Goal: Task Accomplishment & Management: Use online tool/utility

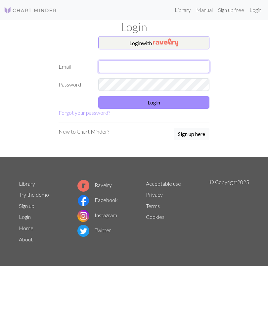
type input "[PERSON_NAME][EMAIL_ADDRESS][DOMAIN_NAME]"
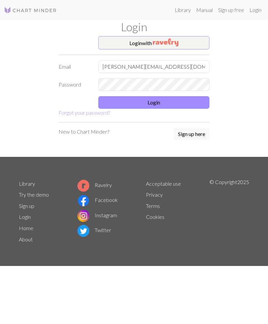
click at [165, 102] on button "Login" at bounding box center [153, 102] width 111 height 13
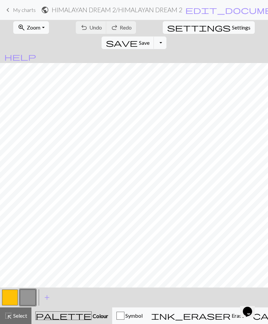
click at [20, 11] on span "My charts" at bounding box center [24, 10] width 23 height 6
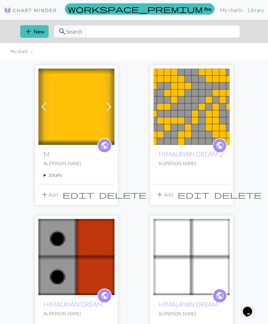
click at [35, 34] on button "add New" at bounding box center [34, 31] width 28 height 13
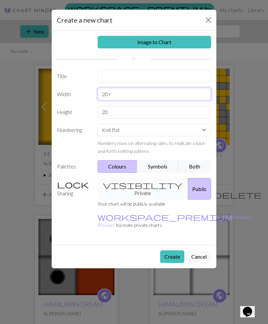
click at [132, 93] on input "20 r" at bounding box center [155, 94] width 114 height 13
click at [122, 92] on input "20 r" at bounding box center [155, 94] width 114 height 13
click at [132, 93] on input "20 r" at bounding box center [155, 94] width 114 height 13
click at [157, 114] on div "Image to Chart Title Width 20 r Height 20 Numbering Knit flat Knit in the round…" at bounding box center [134, 137] width 165 height 214
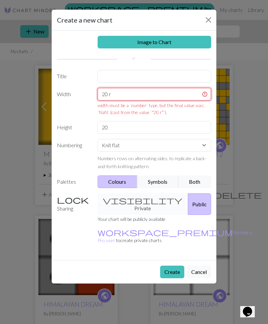
click at [135, 94] on input "20 r" at bounding box center [155, 94] width 114 height 13
click at [154, 94] on input "20 r" at bounding box center [155, 94] width 114 height 13
click at [154, 95] on input "20 r" at bounding box center [155, 94] width 114 height 13
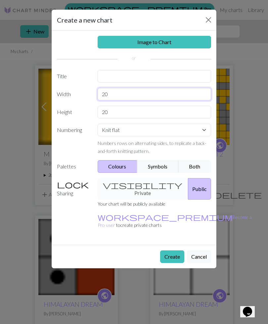
type input "2"
type input "4"
click at [125, 111] on input "20" at bounding box center [155, 112] width 114 height 13
type input "2"
type input "6"
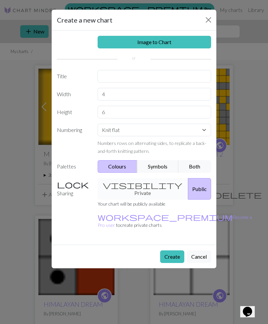
click at [171, 250] on button "Create" at bounding box center [172, 256] width 24 height 13
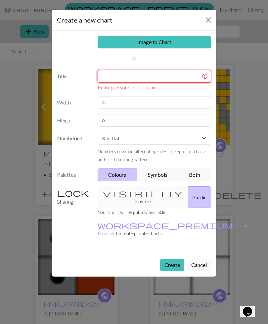
click at [154, 75] on input "text" at bounding box center [155, 76] width 114 height 13
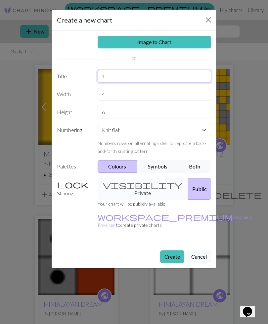
type input "1"
click at [173, 250] on button "Create" at bounding box center [172, 256] width 24 height 13
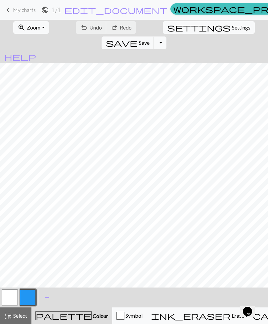
click at [92, 316] on span "Colour" at bounding box center [100, 315] width 17 height 6
click at [46, 295] on span "add" at bounding box center [47, 296] width 8 height 9
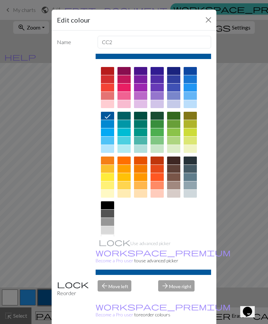
click at [159, 162] on div at bounding box center [157, 160] width 13 height 8
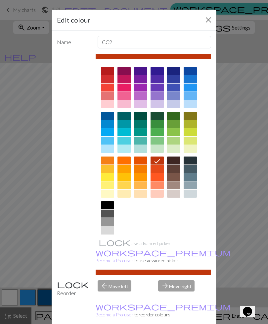
click at [159, 170] on div at bounding box center [157, 169] width 13 height 8
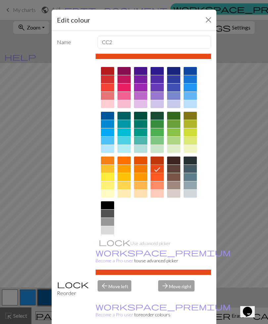
click at [159, 176] on div at bounding box center [157, 177] width 13 height 8
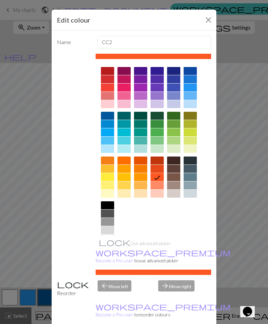
click at [144, 161] on div at bounding box center [140, 160] width 13 height 8
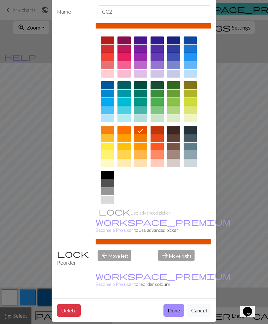
scroll to position [30, 0]
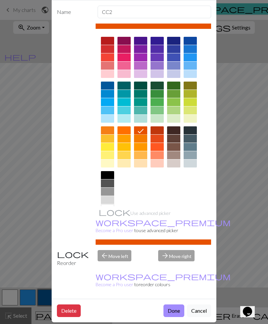
click at [158, 130] on div at bounding box center [157, 130] width 13 height 8
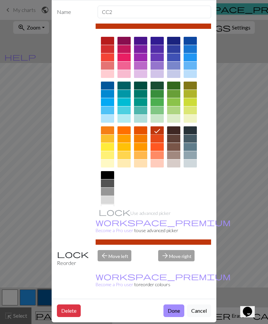
click at [143, 130] on div at bounding box center [140, 130] width 13 height 8
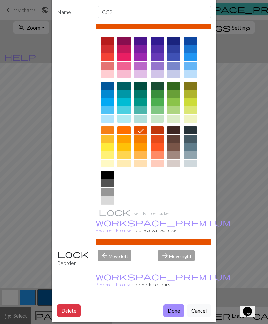
click at [156, 138] on div at bounding box center [157, 138] width 13 height 8
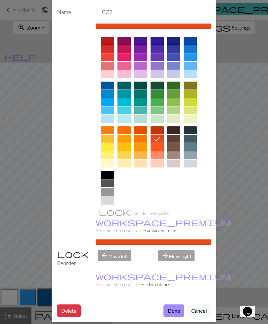
click at [176, 304] on button "Done" at bounding box center [174, 310] width 21 height 13
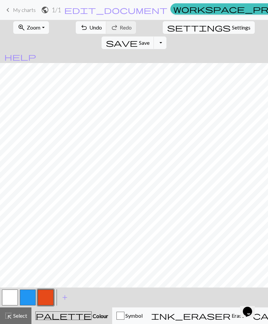
click at [64, 295] on span "add" at bounding box center [65, 296] width 8 height 9
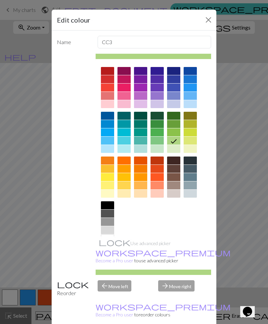
click at [191, 80] on div at bounding box center [190, 79] width 13 height 8
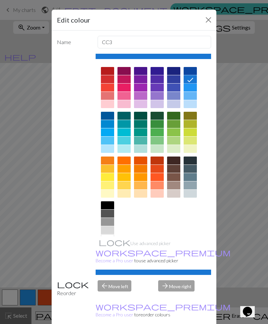
click at [191, 88] on div at bounding box center [190, 87] width 13 height 8
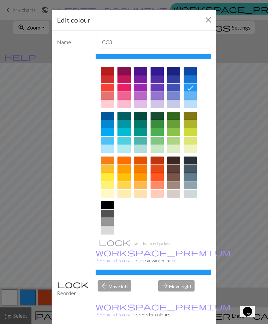
click at [191, 97] on div at bounding box center [190, 96] width 13 height 8
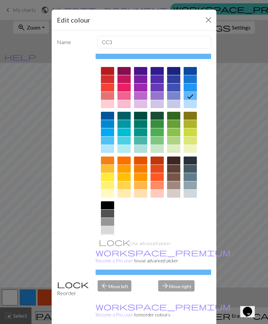
click at [191, 105] on div at bounding box center [190, 104] width 13 height 8
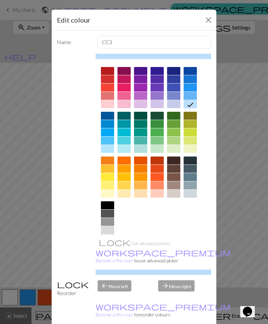
click at [177, 104] on div at bounding box center [173, 104] width 13 height 8
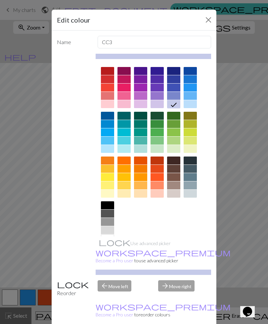
click at [176, 97] on div at bounding box center [173, 96] width 13 height 8
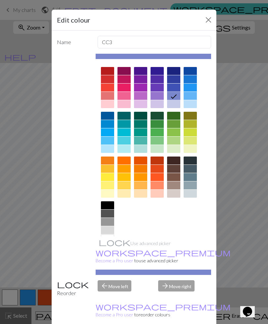
click at [176, 96] on icon at bounding box center [174, 96] width 8 height 8
click at [175, 80] on div at bounding box center [173, 79] width 13 height 8
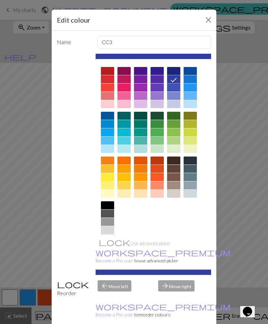
click at [189, 71] on div at bounding box center [190, 71] width 13 height 8
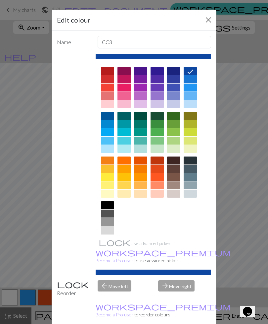
click at [190, 81] on div at bounding box center [190, 79] width 13 height 8
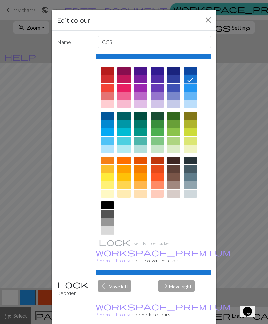
click at [190, 89] on div at bounding box center [190, 87] width 13 height 8
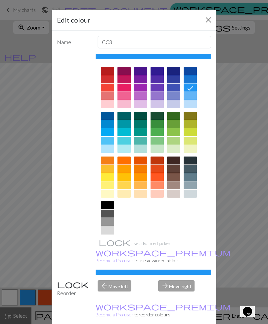
click at [192, 98] on div at bounding box center [190, 96] width 13 height 8
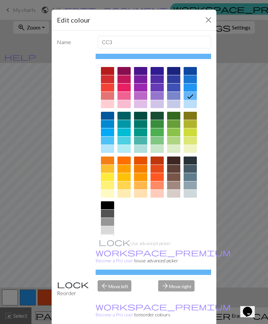
click at [192, 98] on icon at bounding box center [190, 96] width 8 height 8
click at [191, 89] on div at bounding box center [190, 87] width 13 height 8
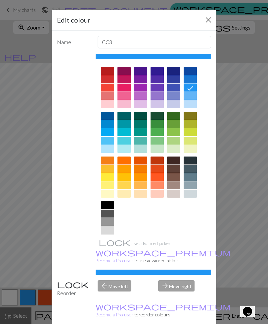
click at [191, 97] on div at bounding box center [190, 96] width 13 height 8
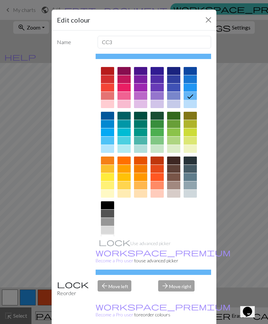
click at [190, 88] on div at bounding box center [190, 87] width 13 height 8
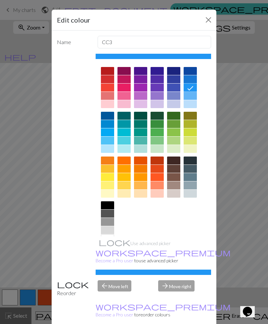
click at [192, 96] on div at bounding box center [190, 96] width 13 height 8
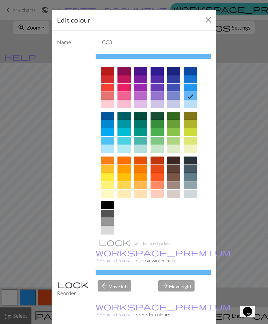
click at [191, 88] on div at bounding box center [190, 87] width 13 height 8
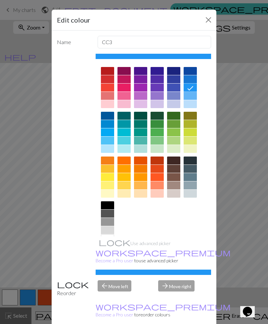
click at [124, 139] on div at bounding box center [124, 140] width 13 height 8
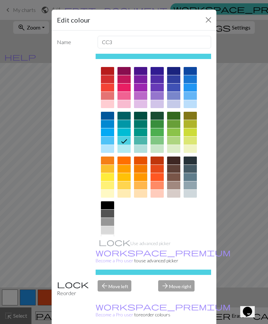
click at [124, 132] on div at bounding box center [124, 132] width 13 height 8
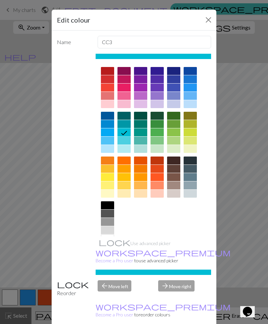
click at [109, 141] on div at bounding box center [107, 140] width 13 height 8
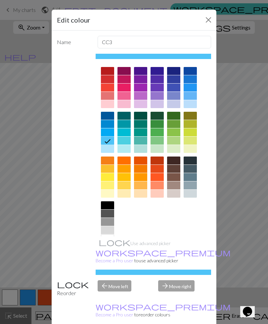
click at [110, 148] on div at bounding box center [107, 149] width 13 height 8
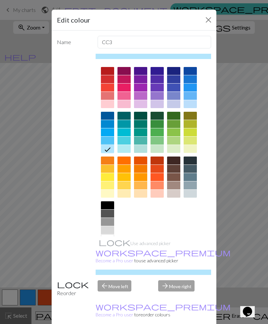
click at [110, 140] on div at bounding box center [107, 140] width 13 height 8
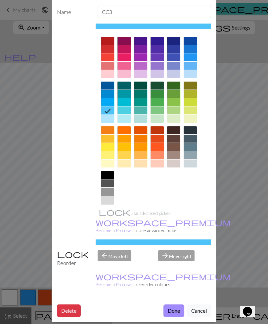
click at [175, 304] on button "Done" at bounding box center [174, 310] width 21 height 13
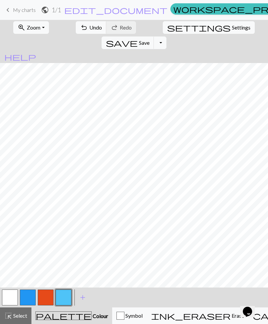
click at [84, 298] on span "add" at bounding box center [83, 296] width 8 height 9
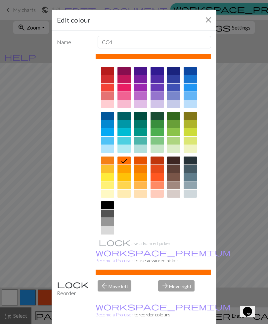
click at [124, 141] on div at bounding box center [124, 140] width 13 height 8
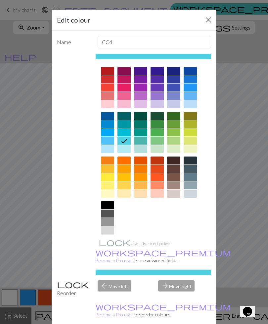
click at [126, 148] on div at bounding box center [124, 149] width 13 height 8
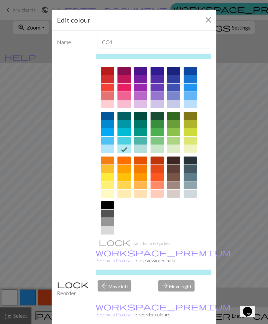
click at [125, 132] on div at bounding box center [124, 132] width 13 height 8
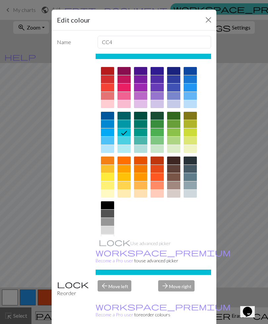
click at [126, 125] on div at bounding box center [124, 124] width 13 height 8
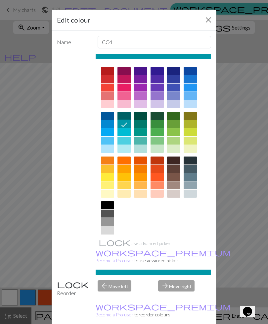
click at [125, 140] on div at bounding box center [124, 140] width 13 height 8
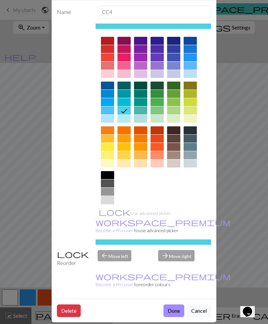
click at [174, 304] on button "Done" at bounding box center [174, 310] width 21 height 13
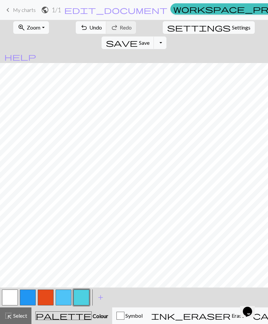
click at [100, 297] on span "add" at bounding box center [101, 296] width 8 height 9
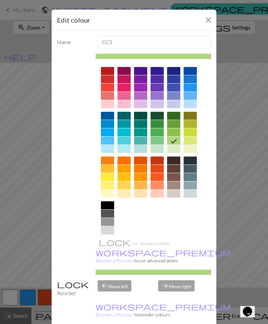
click at [126, 132] on div at bounding box center [124, 132] width 13 height 8
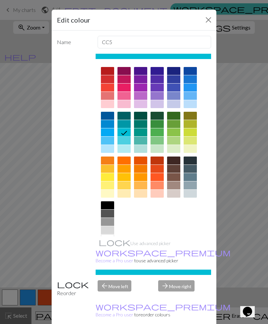
click at [125, 124] on div at bounding box center [124, 124] width 13 height 8
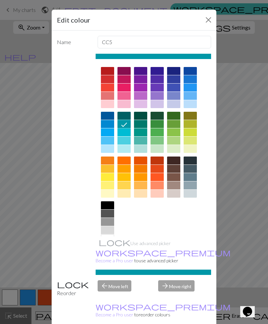
click at [126, 133] on div at bounding box center [124, 132] width 13 height 8
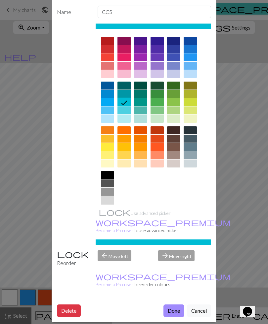
click at [174, 304] on button "Done" at bounding box center [174, 310] width 21 height 13
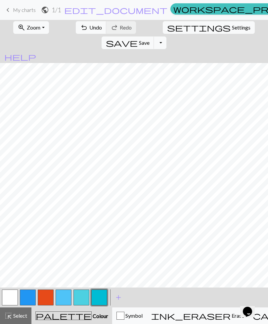
click at [117, 316] on div "button" at bounding box center [121, 315] width 8 height 8
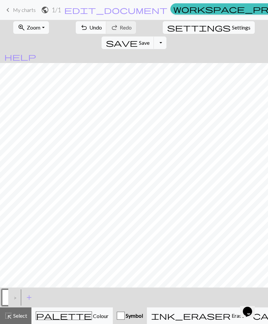
click at [29, 298] on span "add" at bounding box center [29, 296] width 8 height 9
click at [45, 297] on span "add" at bounding box center [47, 296] width 8 height 9
click at [117, 316] on div "button" at bounding box center [121, 315] width 8 height 8
click at [117, 315] on div "button" at bounding box center [121, 315] width 8 height 8
click at [125, 316] on span "Symbol" at bounding box center [134, 315] width 18 height 6
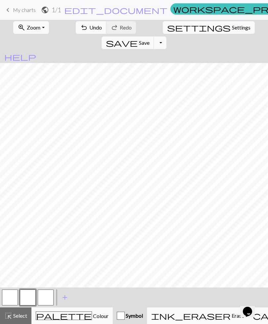
click at [66, 295] on span "add" at bounding box center [65, 296] width 8 height 9
click at [64, 297] on button "button" at bounding box center [64, 297] width 16 height 16
click at [46, 296] on button "button" at bounding box center [46, 297] width 16 height 16
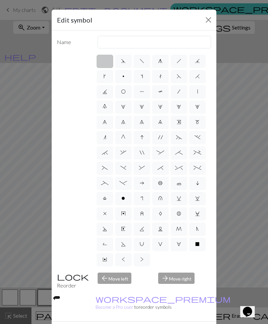
click at [125, 198] on span "o" at bounding box center [124, 197] width 4 height 5
click at [125, 198] on input "o" at bounding box center [124, 196] width 4 height 4
radio input "true"
type input "purl"
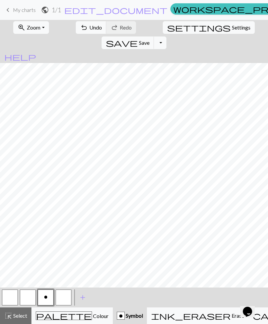
click at [47, 295] on span "o" at bounding box center [46, 296] width 4 height 5
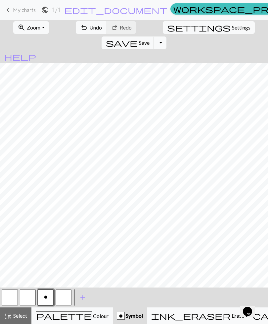
click at [47, 296] on span "o" at bounding box center [46, 296] width 4 height 5
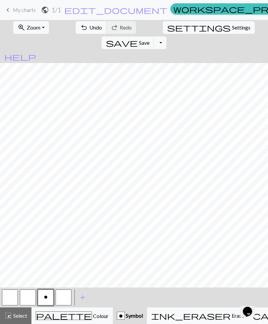
click at [79, 315] on div "palette Colour Colour" at bounding box center [72, 315] width 73 height 9
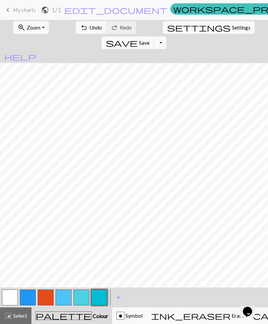
click at [82, 297] on button "button" at bounding box center [82, 297] width 16 height 16
click at [125, 314] on span "Symbol" at bounding box center [134, 315] width 18 height 6
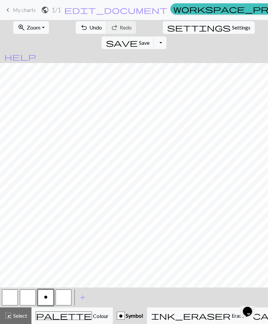
click at [65, 294] on button "button" at bounding box center [64, 297] width 16 height 16
click at [47, 295] on span "o" at bounding box center [46, 296] width 4 height 5
click at [48, 298] on button "o" at bounding box center [46, 297] width 16 height 16
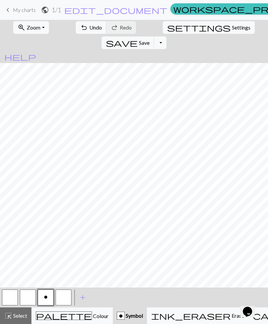
click at [53, 296] on button "o" at bounding box center [46, 297] width 16 height 16
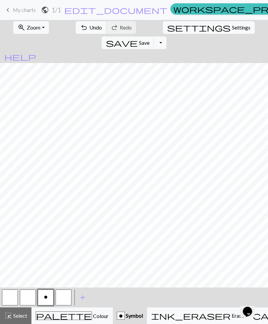
click at [27, 298] on button "button" at bounding box center [28, 297] width 16 height 16
click at [20, 313] on span "Select" at bounding box center [19, 315] width 15 height 6
click at [49, 294] on button "o" at bounding box center [46, 297] width 16 height 16
click at [92, 313] on span "Colour" at bounding box center [100, 315] width 17 height 6
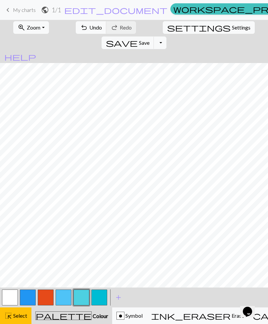
click at [119, 297] on span "add" at bounding box center [119, 296] width 8 height 9
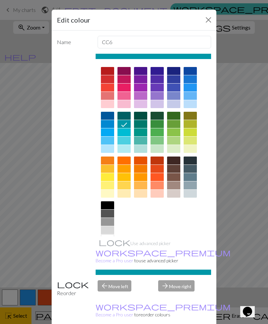
click at [110, 230] on div at bounding box center [107, 230] width 13 height 8
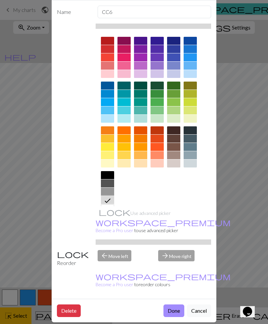
click at [173, 304] on button "Done" at bounding box center [174, 310] width 21 height 13
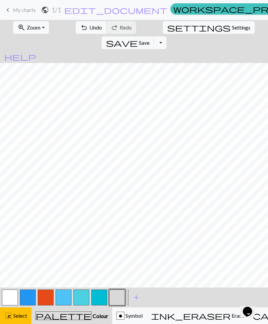
click at [120, 294] on button "button" at bounding box center [117, 297] width 16 height 16
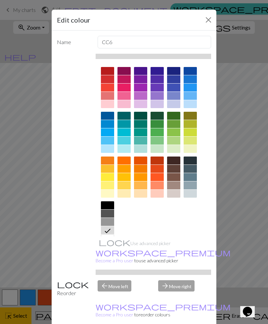
click at [111, 230] on icon at bounding box center [108, 231] width 8 height 8
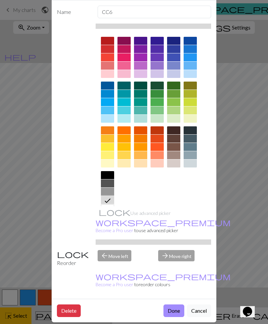
click at [177, 304] on button "Done" at bounding box center [174, 310] width 21 height 13
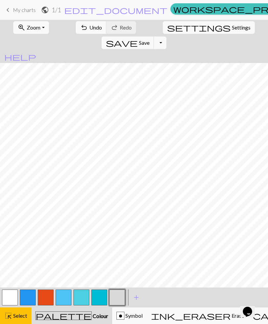
click at [100, 298] on button "button" at bounding box center [99, 297] width 16 height 16
click at [84, 297] on button "button" at bounding box center [82, 297] width 16 height 16
click at [63, 298] on button "button" at bounding box center [64, 297] width 16 height 16
click at [22, 314] on span "Select" at bounding box center [19, 315] width 15 height 6
click at [119, 297] on button "button" at bounding box center [117, 297] width 16 height 16
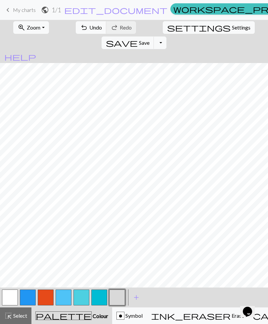
click at [11, 296] on button "button" at bounding box center [10, 297] width 16 height 16
click at [24, 311] on div "highlight_alt Select Select" at bounding box center [15, 315] width 23 height 8
click at [118, 300] on button "button" at bounding box center [117, 297] width 16 height 16
click at [125, 316] on span "Symbol" at bounding box center [134, 315] width 18 height 6
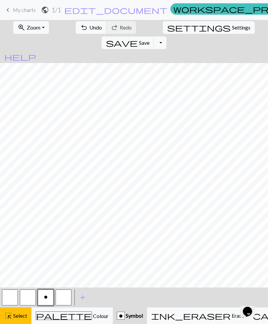
click at [47, 298] on span "o" at bounding box center [46, 296] width 4 height 5
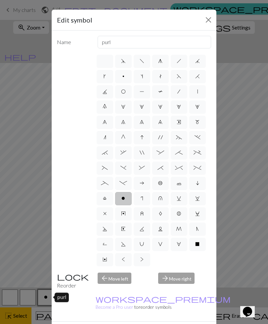
click at [127, 195] on label "o" at bounding box center [123, 198] width 17 height 13
click at [126, 195] on input "o" at bounding box center [124, 196] width 4 height 4
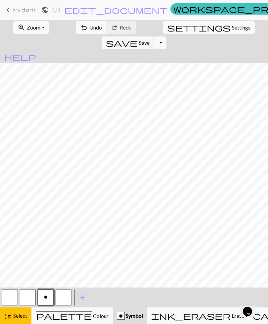
click at [83, 296] on span "add" at bounding box center [83, 296] width 8 height 9
click at [92, 316] on span "Colour" at bounding box center [100, 315] width 17 height 6
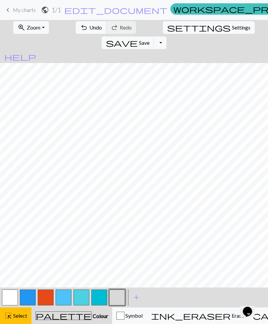
click at [136, 298] on span "add" at bounding box center [136, 296] width 8 height 9
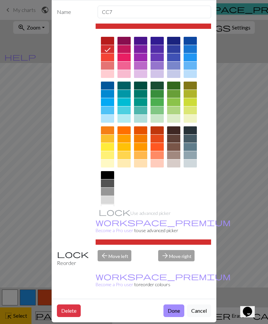
click at [172, 304] on button "Done" at bounding box center [174, 310] width 21 height 13
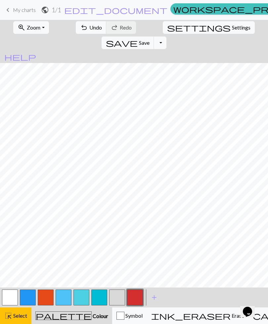
click at [22, 315] on span "Select" at bounding box center [19, 315] width 15 height 6
click at [20, 315] on span "Select" at bounding box center [19, 315] width 15 height 6
click at [119, 298] on button "button" at bounding box center [117, 297] width 16 height 16
click at [92, 314] on span "Colour" at bounding box center [100, 315] width 17 height 6
click at [92, 315] on span "Colour" at bounding box center [100, 315] width 17 height 6
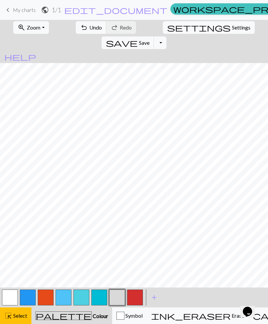
click at [119, 295] on button "button" at bounding box center [117, 297] width 16 height 16
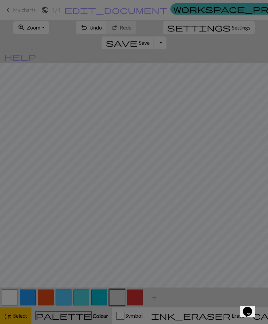
click at [119, 295] on div "Name CC6 Use advanced picker workspace_premium Become a Pro user to use advance…" at bounding box center [134, 163] width 165 height 298
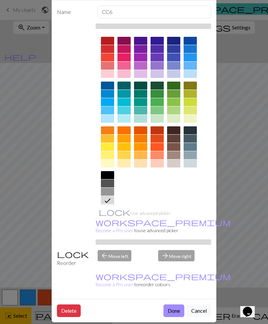
click at [177, 304] on button "Done" at bounding box center [174, 310] width 21 height 13
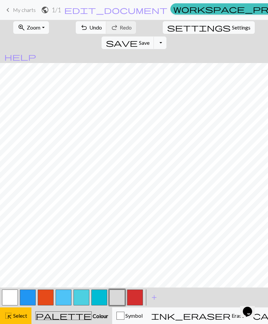
click at [83, 296] on button "button" at bounding box center [82, 297] width 16 height 16
click at [80, 297] on button "button" at bounding box center [82, 297] width 16 height 16
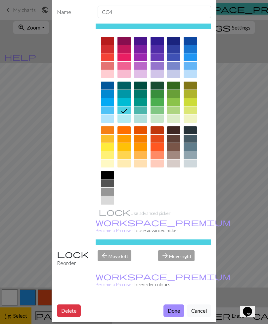
click at [71, 304] on button "Delete" at bounding box center [69, 310] width 24 height 13
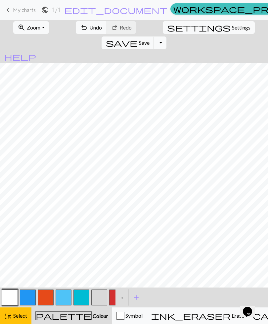
click at [62, 297] on button "button" at bounding box center [64, 297] width 16 height 16
click at [64, 298] on button "button" at bounding box center [64, 297] width 16 height 16
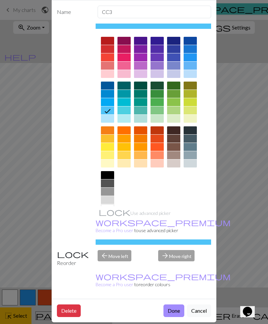
click at [70, 304] on button "Delete" at bounding box center [69, 310] width 24 height 13
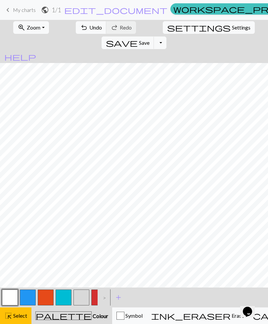
click at [29, 294] on button "button" at bounding box center [28, 297] width 16 height 16
click at [28, 296] on button "button" at bounding box center [28, 297] width 16 height 16
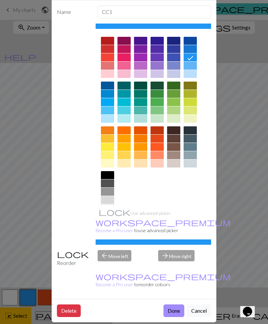
click at [72, 304] on button "Delete" at bounding box center [69, 310] width 24 height 13
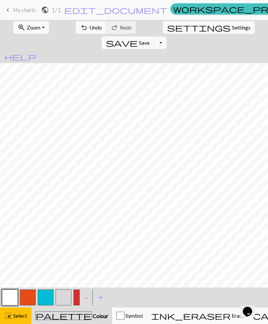
click at [13, 294] on button "button" at bounding box center [10, 297] width 16 height 16
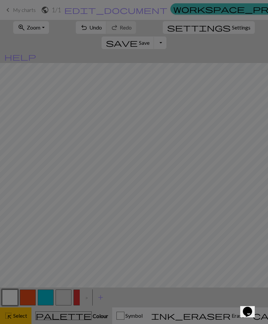
click at [13, 294] on div "Edit colour Name MC Use advanced picker workspace_premium Become a Pro user to …" at bounding box center [134, 162] width 268 height 324
click at [11, 295] on button "button" at bounding box center [10, 297] width 16 height 16
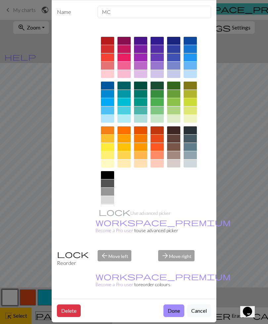
click at [75, 305] on button "Delete" at bounding box center [69, 310] width 24 height 13
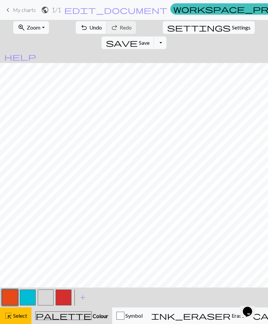
click at [65, 296] on button "button" at bounding box center [64, 297] width 16 height 16
click at [67, 297] on button "button" at bounding box center [64, 297] width 16 height 16
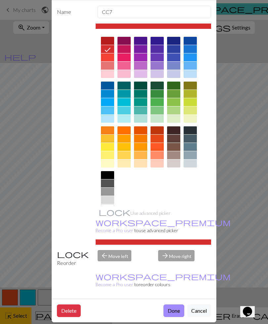
click at [74, 304] on button "Delete" at bounding box center [69, 310] width 24 height 13
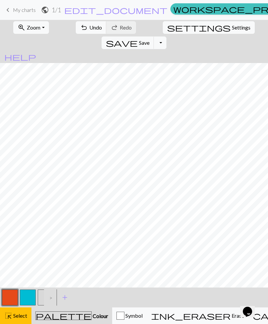
click at [42, 295] on button "button" at bounding box center [46, 297] width 16 height 16
click at [20, 318] on span "Select" at bounding box center [19, 315] width 15 height 6
click at [42, 294] on button "button" at bounding box center [46, 297] width 16 height 16
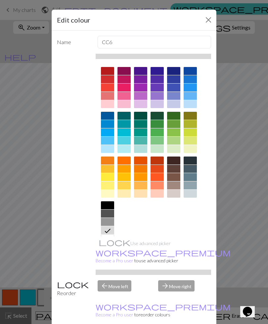
click at [108, 230] on icon at bounding box center [108, 231] width 8 height 8
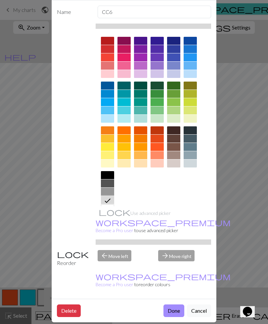
click at [178, 305] on button "Done" at bounding box center [174, 310] width 21 height 13
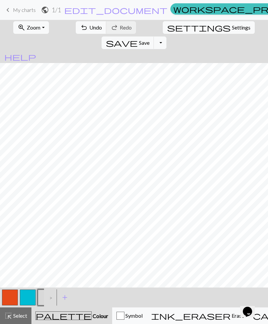
click at [52, 297] on div ">" at bounding box center [49, 297] width 11 height 18
click at [42, 299] on button "button" at bounding box center [46, 297] width 16 height 16
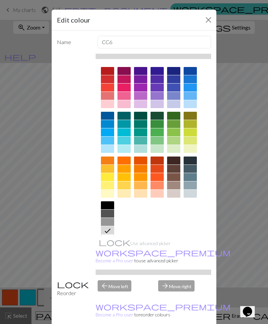
click at [110, 228] on icon at bounding box center [108, 231] width 8 height 8
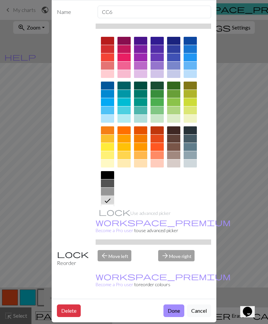
click at [176, 304] on button "Done" at bounding box center [174, 310] width 21 height 13
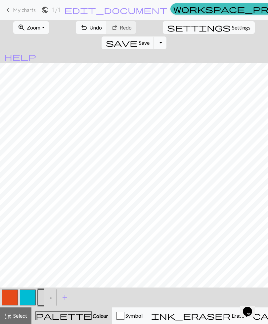
click at [117, 317] on div "button" at bounding box center [121, 315] width 8 height 8
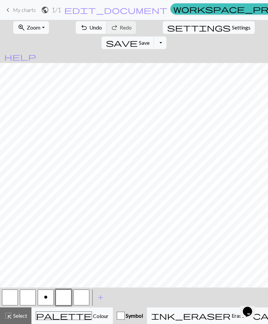
click at [47, 298] on span "o" at bounding box center [46, 296] width 4 height 5
click at [83, 296] on button "button" at bounding box center [82, 297] width 16 height 16
click at [20, 314] on span "Select" at bounding box center [19, 315] width 15 height 6
click at [43, 297] on button "o" at bounding box center [46, 297] width 16 height 16
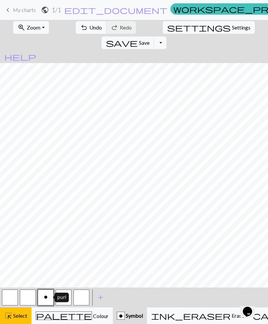
click at [49, 296] on button "o" at bounding box center [46, 297] width 16 height 16
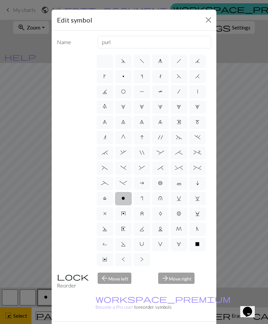
click at [150, 185] on label "a" at bounding box center [142, 183] width 17 height 13
click at [144, 183] on input "a" at bounding box center [142, 181] width 4 height 4
radio input "true"
type input "Purl on WS"
click at [127, 201] on label "o" at bounding box center [123, 198] width 17 height 13
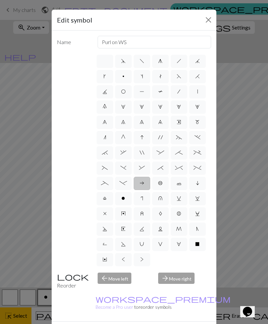
click at [126, 198] on input "o" at bounding box center [124, 196] width 4 height 4
radio input "true"
type input "purl"
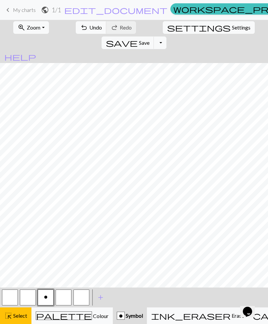
click at [150, 39] on span "Save" at bounding box center [144, 42] width 11 height 6
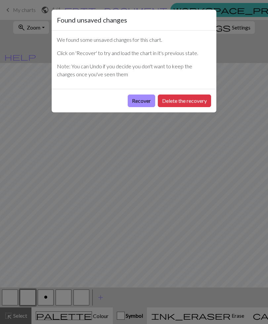
click at [147, 102] on button "Recover" at bounding box center [141, 100] width 27 height 13
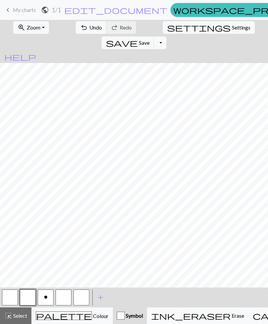
click at [46, 297] on span "o" at bounding box center [46, 296] width 4 height 5
click at [92, 317] on span "Colour" at bounding box center [100, 315] width 17 height 6
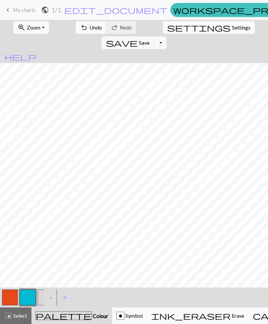
click at [40, 297] on button "button" at bounding box center [46, 297] width 16 height 16
click at [28, 298] on button "button" at bounding box center [28, 297] width 16 height 16
click at [65, 297] on span "add" at bounding box center [65, 296] width 8 height 9
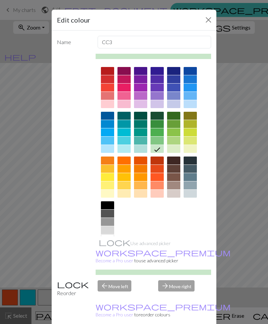
click at [126, 133] on div at bounding box center [124, 132] width 13 height 8
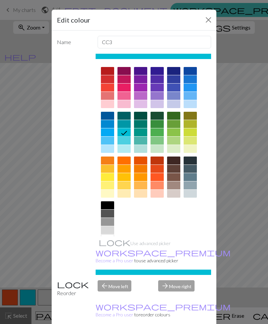
click at [126, 125] on div at bounding box center [124, 124] width 13 height 8
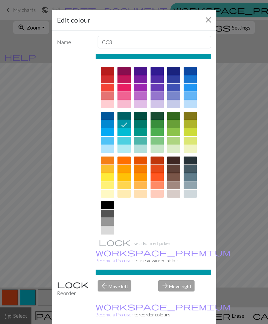
click at [111, 133] on div at bounding box center [107, 132] width 13 height 8
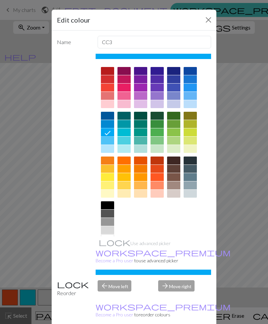
click at [110, 141] on div at bounding box center [107, 140] width 13 height 8
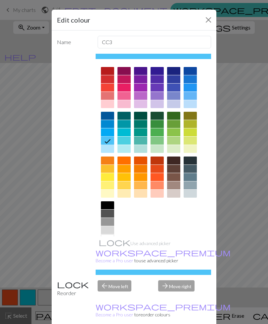
click at [125, 133] on div at bounding box center [124, 132] width 13 height 8
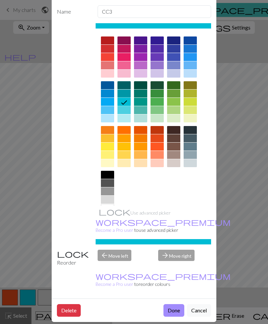
scroll to position [30, 0]
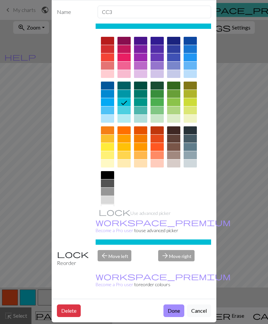
click at [173, 304] on button "Done" at bounding box center [174, 310] width 21 height 13
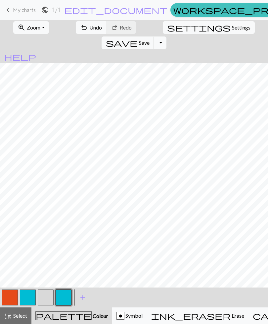
click at [92, 316] on span "Colour" at bounding box center [100, 315] width 17 height 6
click at [92, 317] on span "Colour" at bounding box center [100, 315] width 17 height 6
click at [82, 297] on span "add" at bounding box center [83, 296] width 8 height 9
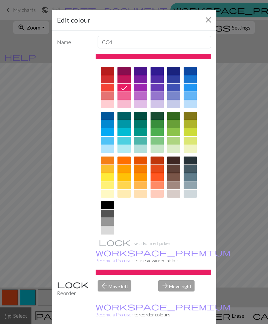
scroll to position [0, 0]
click at [208, 21] on button "Close" at bounding box center [208, 20] width 11 height 11
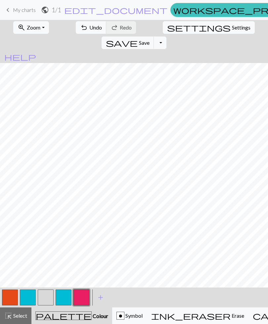
click at [84, 296] on button "button" at bounding box center [82, 297] width 16 height 16
click at [84, 296] on div "Name CC4 Use advanced picker workspace_premium Become a Pro user to use advance…" at bounding box center [134, 163] width 165 height 298
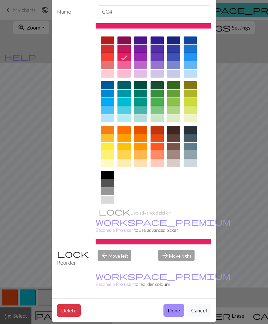
scroll to position [30, 0]
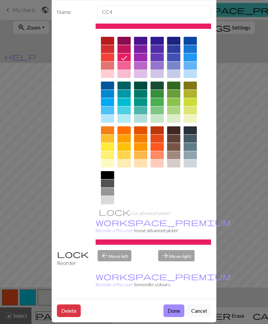
click at [70, 304] on button "Delete" at bounding box center [69, 310] width 24 height 13
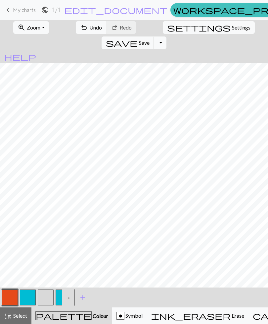
click at [28, 295] on button "button" at bounding box center [28, 297] width 16 height 16
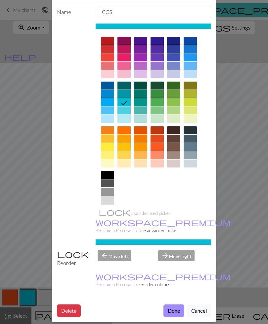
click at [74, 305] on button "Delete" at bounding box center [69, 310] width 24 height 13
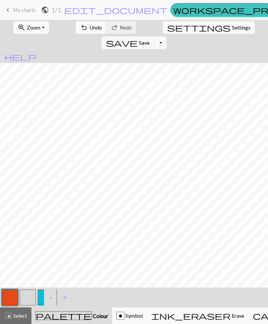
click at [232, 28] on span "Settings" at bounding box center [241, 28] width 19 height 8
select select "aran"
select select "flat"
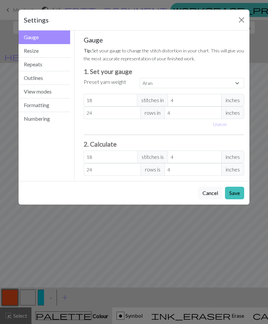
click at [48, 107] on button "Formatting" at bounding box center [45, 105] width 52 height 14
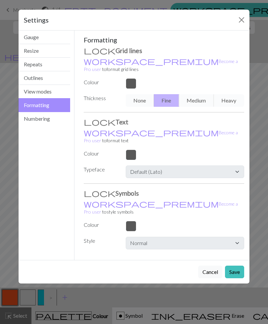
click at [54, 121] on button "Numbering" at bounding box center [45, 118] width 52 height 13
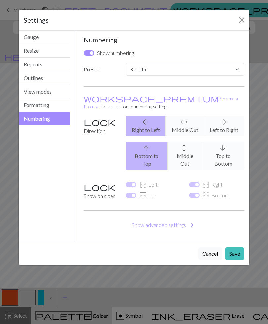
click at [90, 54] on input "Show numbering" at bounding box center [89, 52] width 11 height 5
checkbox input "false"
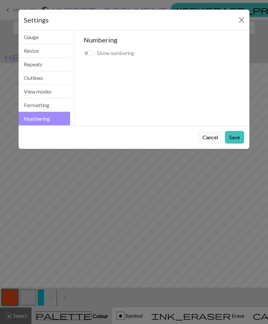
click at [234, 139] on button "Save" at bounding box center [234, 137] width 19 height 13
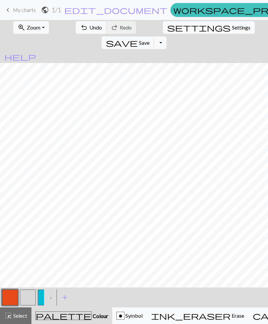
click at [232, 24] on span "Settings" at bounding box center [241, 28] width 19 height 8
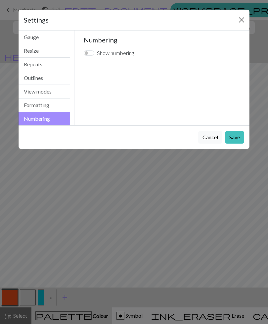
click at [89, 52] on input "Show numbering" at bounding box center [89, 52] width 11 height 5
checkbox input "true"
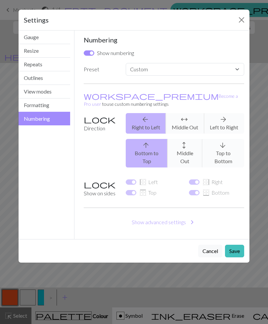
click at [153, 145] on div "arrow_upward Bottom to Top arrows_outward Middle Out arrow_downward Top to Bott…" at bounding box center [185, 153] width 127 height 28
click at [234, 244] on button "Save" at bounding box center [234, 250] width 19 height 13
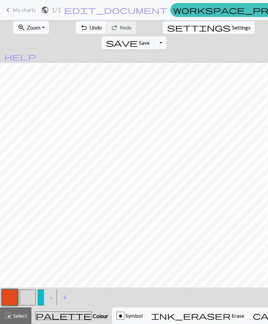
click at [150, 39] on span "Save" at bounding box center [144, 42] width 11 height 6
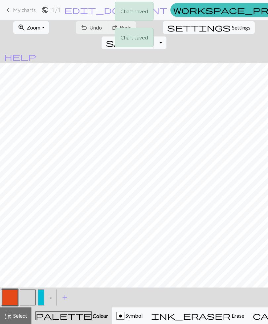
click at [16, 12] on div "Chart saved Chart saved" at bounding box center [134, 26] width 268 height 52
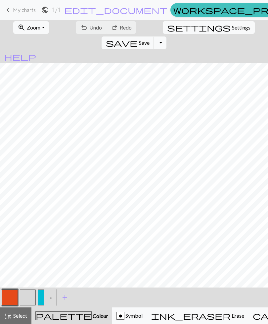
click at [21, 14] on link "keyboard_arrow_left My charts" at bounding box center [20, 9] width 32 height 11
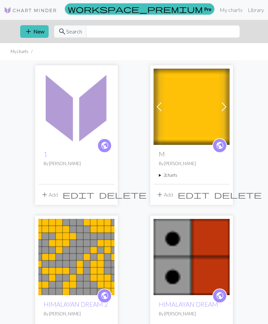
click at [34, 31] on button "add New" at bounding box center [34, 31] width 28 height 13
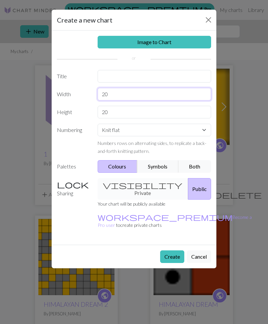
click at [120, 93] on input "20" at bounding box center [155, 94] width 114 height 13
click at [129, 94] on input "20" at bounding box center [155, 94] width 114 height 13
type input "2"
type input "8"
click at [123, 111] on input "20" at bounding box center [155, 112] width 114 height 13
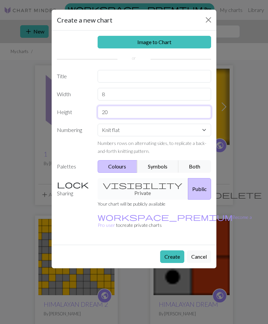
type input "2"
type input "15"
click at [174, 250] on button "Create" at bounding box center [172, 256] width 24 height 13
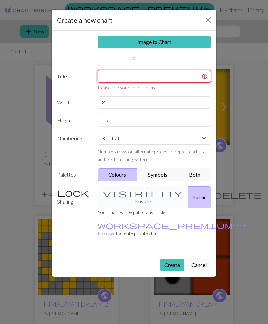
click at [158, 76] on input "text" at bounding box center [155, 76] width 114 height 13
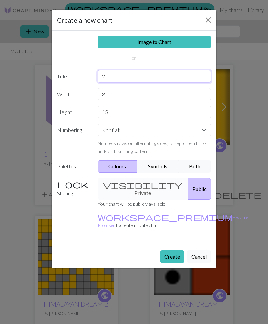
type input "2"
click at [177, 250] on button "Create" at bounding box center [172, 256] width 24 height 13
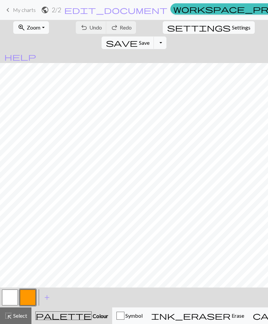
click at [232, 28] on span "Settings" at bounding box center [241, 28] width 19 height 8
select select "aran"
select select "flat"
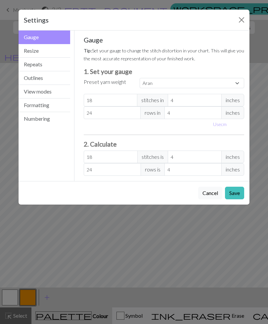
click at [49, 120] on button "Numbering" at bounding box center [45, 118] width 52 height 13
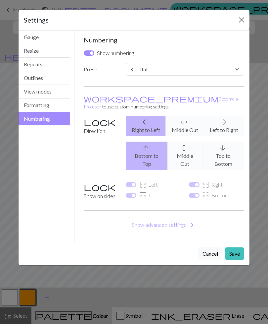
click at [87, 55] on input "Show numbering" at bounding box center [89, 52] width 11 height 5
checkbox input "false"
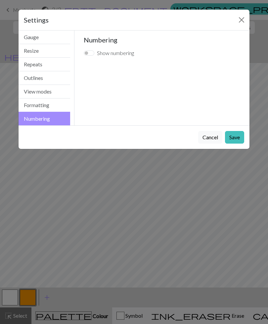
click at [236, 138] on button "Save" at bounding box center [234, 137] width 19 height 13
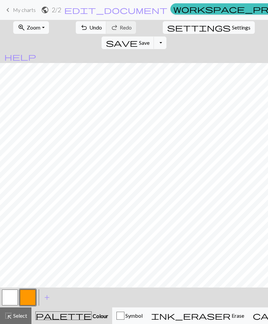
click at [47, 297] on span "add" at bounding box center [47, 296] width 8 height 9
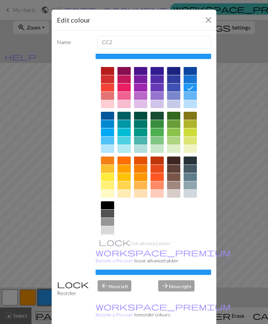
click at [109, 230] on div at bounding box center [107, 230] width 13 height 8
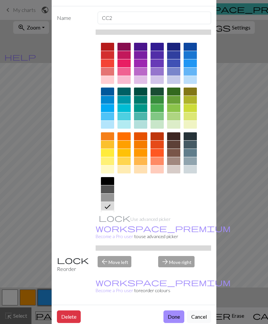
scroll to position [30, 0]
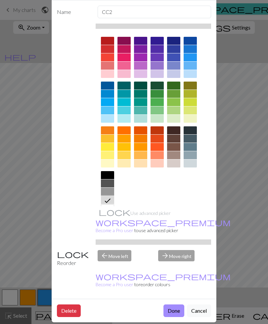
click at [175, 304] on button "Done" at bounding box center [174, 310] width 21 height 13
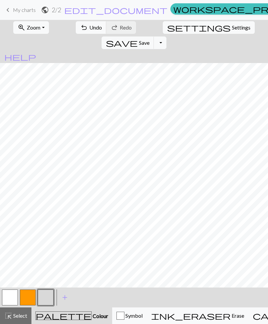
click at [66, 297] on span "add" at bounding box center [65, 296] width 8 height 9
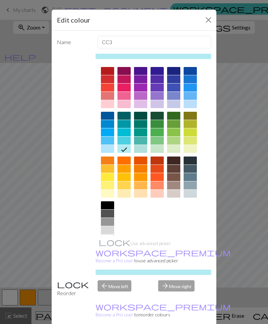
click at [159, 96] on div at bounding box center [157, 96] width 13 height 8
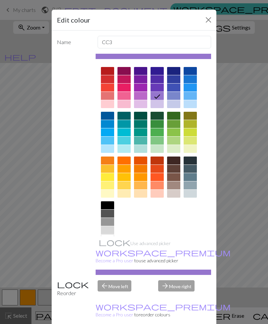
click at [159, 104] on div at bounding box center [157, 104] width 13 height 8
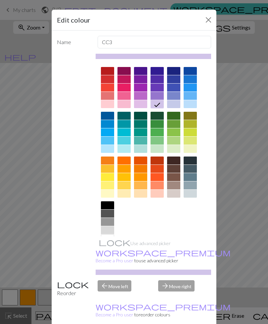
click at [160, 87] on div at bounding box center [157, 87] width 13 height 8
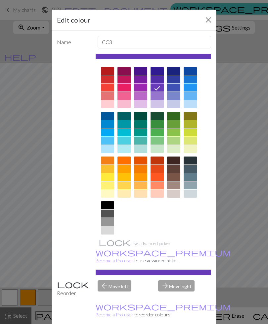
click at [159, 98] on div at bounding box center [157, 96] width 13 height 8
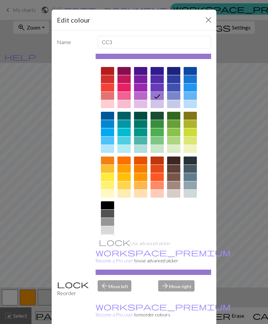
click at [158, 98] on icon at bounding box center [157, 96] width 8 height 8
click at [156, 106] on div at bounding box center [157, 104] width 13 height 8
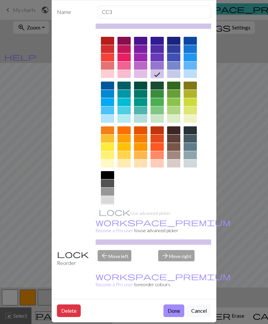
click at [174, 304] on button "Done" at bounding box center [174, 310] width 21 height 13
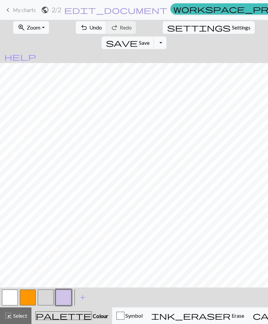
click at [48, 297] on button "button" at bounding box center [46, 297] width 16 height 16
click at [33, 297] on button "button" at bounding box center [28, 297] width 16 height 16
click at [31, 297] on button "button" at bounding box center [28, 297] width 16 height 16
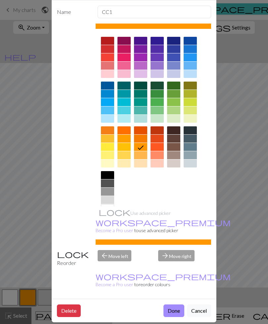
click at [75, 304] on button "Delete" at bounding box center [69, 310] width 24 height 13
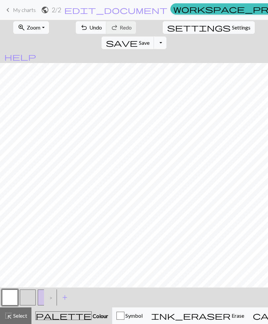
click at [12, 294] on button "button" at bounding box center [10, 297] width 16 height 16
click at [12, 294] on div "Edit colour Name MC Use advanced picker workspace_premium Become a Pro user to …" at bounding box center [134, 162] width 268 height 324
click at [11, 295] on button "button" at bounding box center [10, 297] width 16 height 16
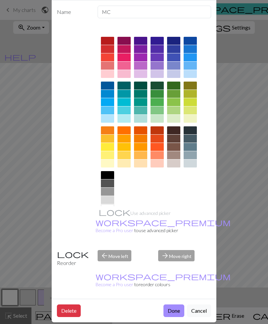
click at [72, 304] on button "Delete" at bounding box center [69, 310] width 24 height 13
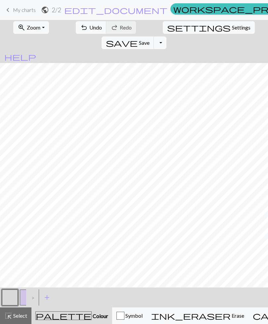
click at [23, 297] on button "button" at bounding box center [28, 297] width 16 height 16
click at [47, 298] on span "add" at bounding box center [47, 296] width 8 height 9
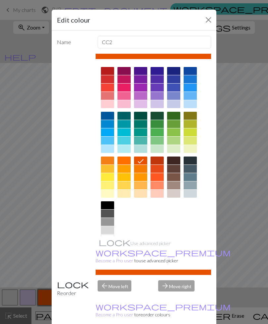
click at [157, 97] on div at bounding box center [157, 96] width 13 height 8
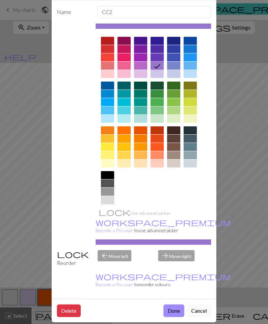
click at [174, 304] on button "Done" at bounding box center [174, 310] width 21 height 13
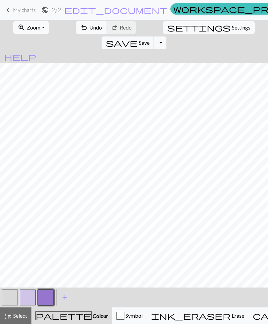
click at [8, 296] on button "button" at bounding box center [10, 297] width 16 height 16
click at [45, 297] on button "button" at bounding box center [46, 297] width 16 height 16
click at [10, 296] on button "button" at bounding box center [10, 297] width 16 height 16
click at [45, 299] on button "button" at bounding box center [46, 297] width 16 height 16
click at [9, 299] on button "button" at bounding box center [10, 297] width 16 height 16
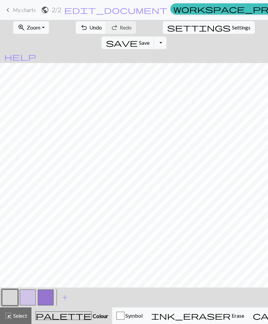
click at [46, 297] on button "button" at bounding box center [46, 297] width 16 height 16
click at [46, 291] on button "button" at bounding box center [46, 297] width 16 height 16
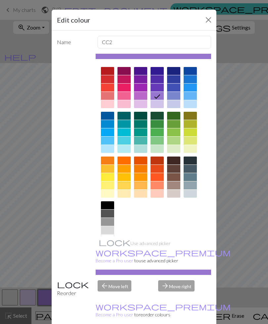
click at [159, 217] on div at bounding box center [154, 155] width 116 height 186
click at [209, 25] on button "Close" at bounding box center [208, 20] width 11 height 11
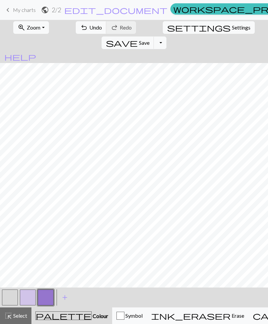
click at [27, 295] on button "button" at bounding box center [28, 297] width 16 height 16
click at [9, 293] on button "button" at bounding box center [10, 297] width 16 height 16
click at [154, 36] on button "save Save Save" at bounding box center [128, 42] width 53 height 13
click at [150, 39] on span "Save" at bounding box center [144, 42] width 11 height 6
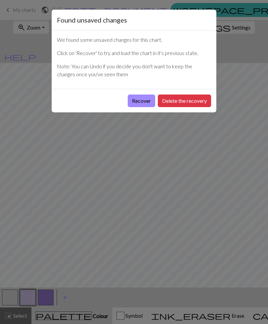
click at [143, 104] on button "Recover" at bounding box center [141, 100] width 27 height 13
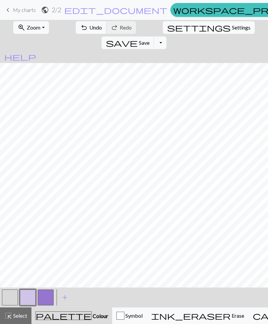
click at [49, 296] on button "button" at bounding box center [46, 297] width 16 height 16
click at [10, 296] on button "button" at bounding box center [10, 297] width 16 height 16
click at [138, 38] on span "save" at bounding box center [122, 42] width 32 height 9
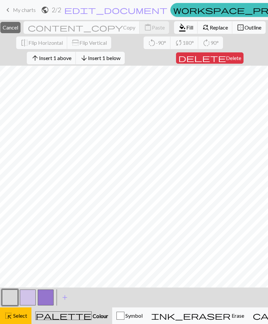
click at [25, 313] on span "Select" at bounding box center [19, 315] width 15 height 6
